Goal: Information Seeking & Learning: Learn about a topic

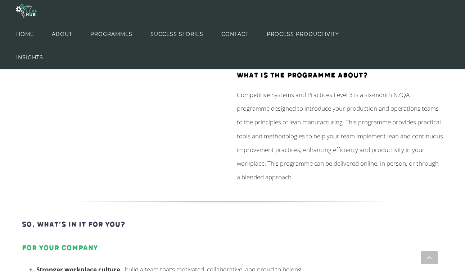
scroll to position [90, 0]
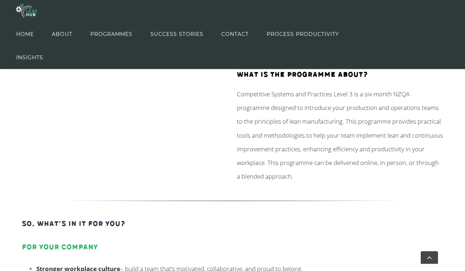
click at [290, 135] on span "Competitive Systems and Practices Level 3 is a six-month NZQA programme designe…" at bounding box center [340, 135] width 206 height 91
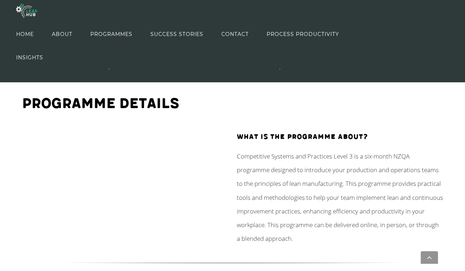
scroll to position [14, 0]
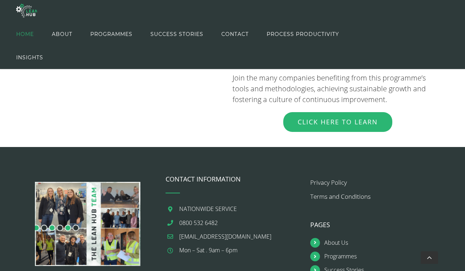
scroll to position [819, 0]
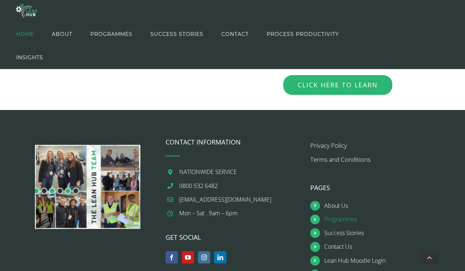
click at [332, 215] on link "Programmes" at bounding box center [384, 220] width 120 height 10
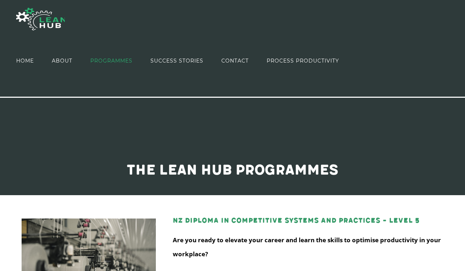
scroll to position [62, 0]
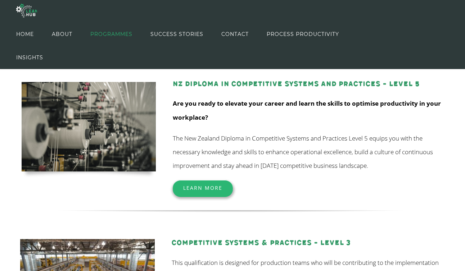
click at [267, 82] on strong "NZ Diploma in Competitive Systems and Practices – Level 5" at bounding box center [296, 84] width 247 height 8
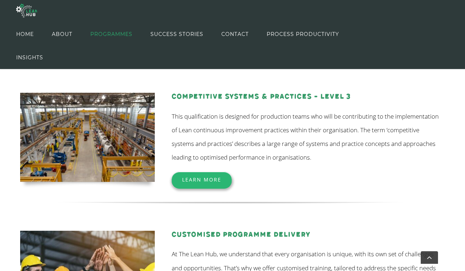
scroll to position [187, 0]
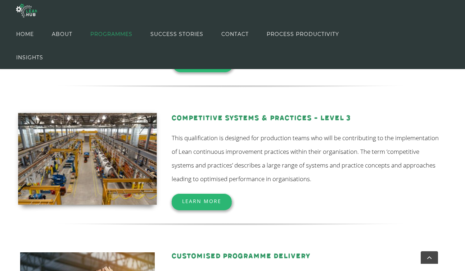
click at [121, 138] on img at bounding box center [87, 159] width 139 height 92
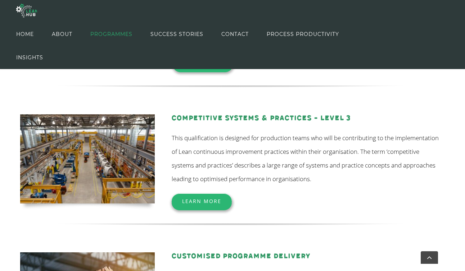
click at [194, 115] on strong "Competitive Systems & Practices – Level 3" at bounding box center [261, 118] width 179 height 8
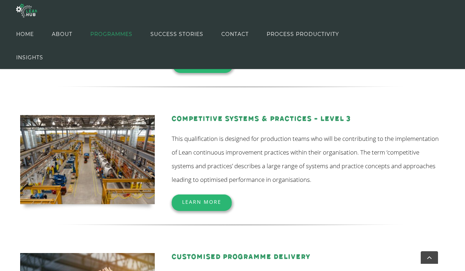
scroll to position [188, 0]
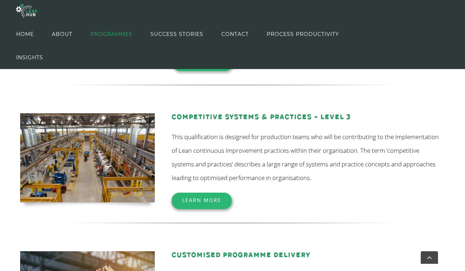
click at [209, 197] on link "Learn More" at bounding box center [202, 200] width 60 height 15
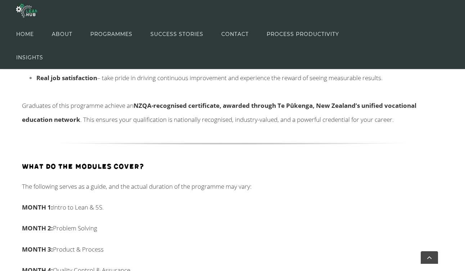
scroll to position [418, 0]
